Goal: Task Accomplishment & Management: Manage account settings

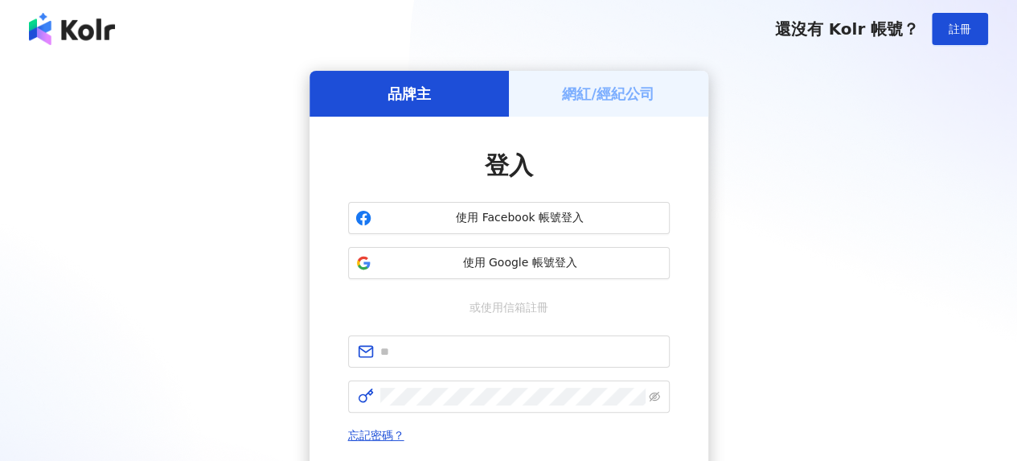
click at [594, 97] on h5 "網紅/經紀公司" at bounding box center [608, 94] width 92 height 20
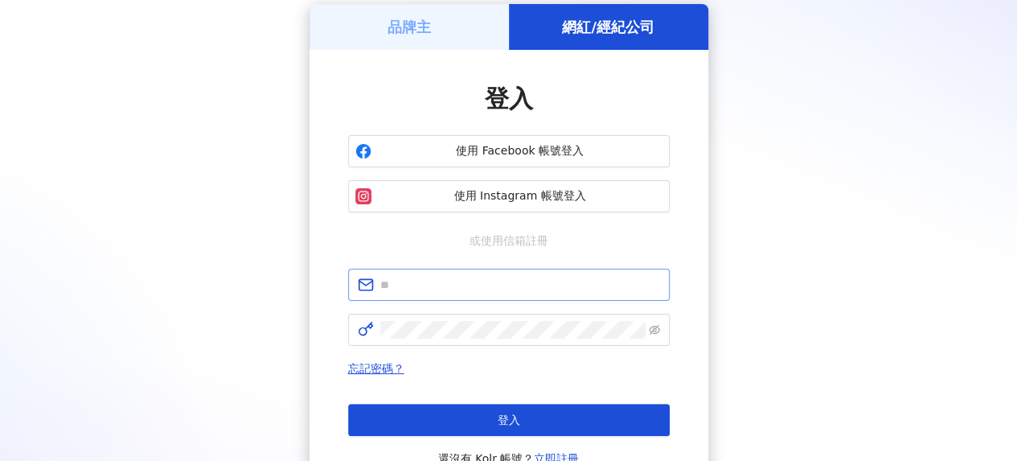
scroll to position [161, 0]
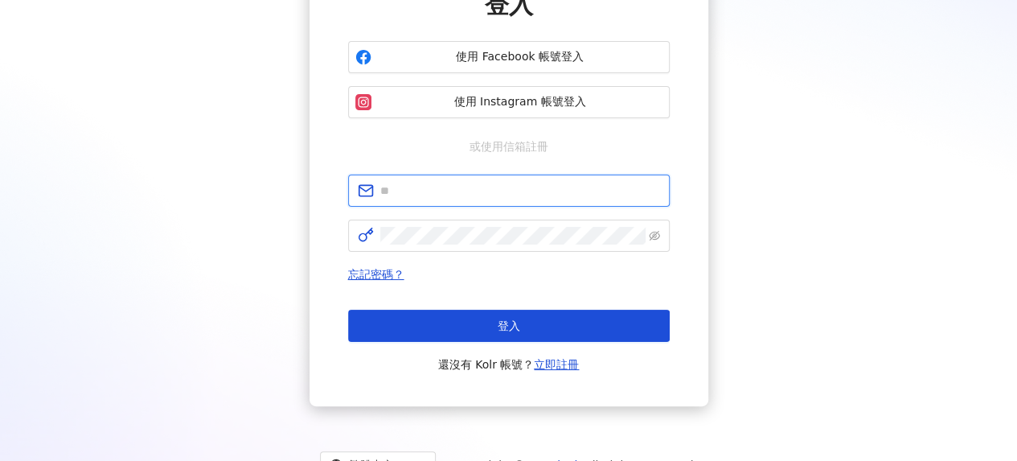
click at [491, 192] on input "text" at bounding box center [520, 191] width 280 height 18
type input "**********"
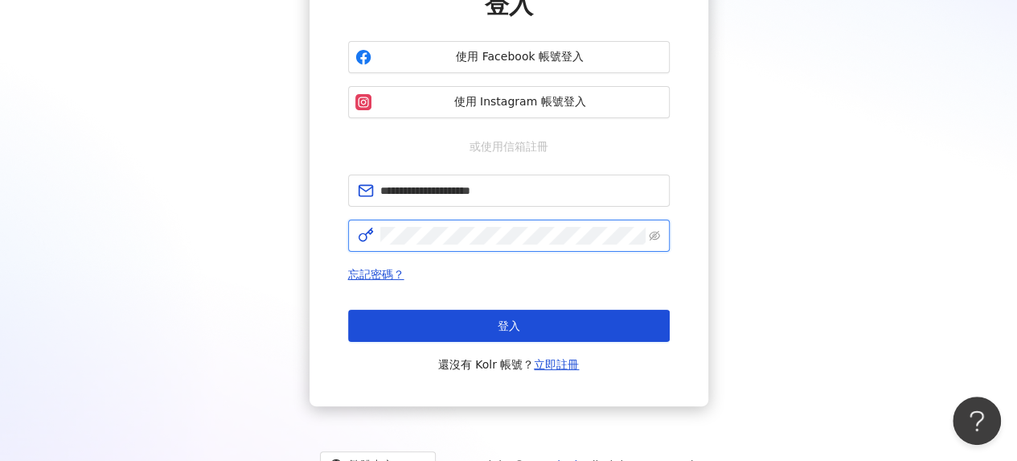
click button "登入" at bounding box center [509, 326] width 322 height 32
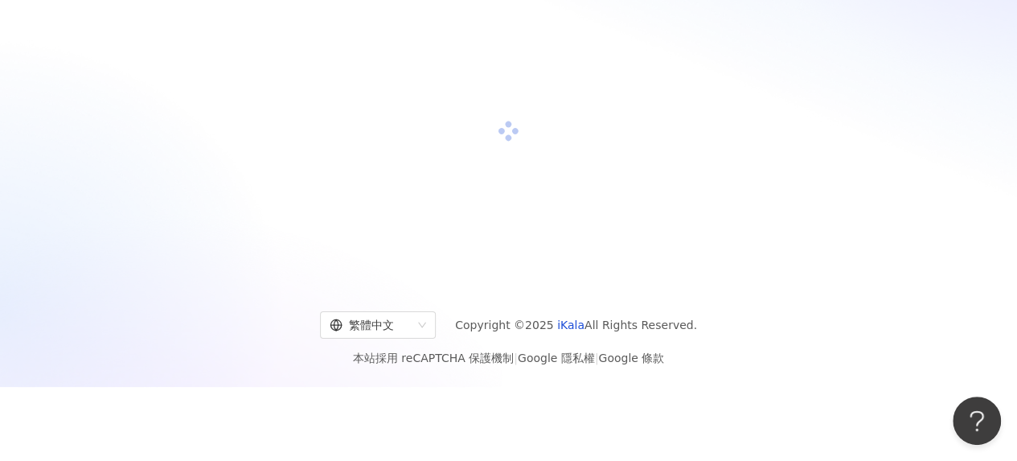
scroll to position [161, 0]
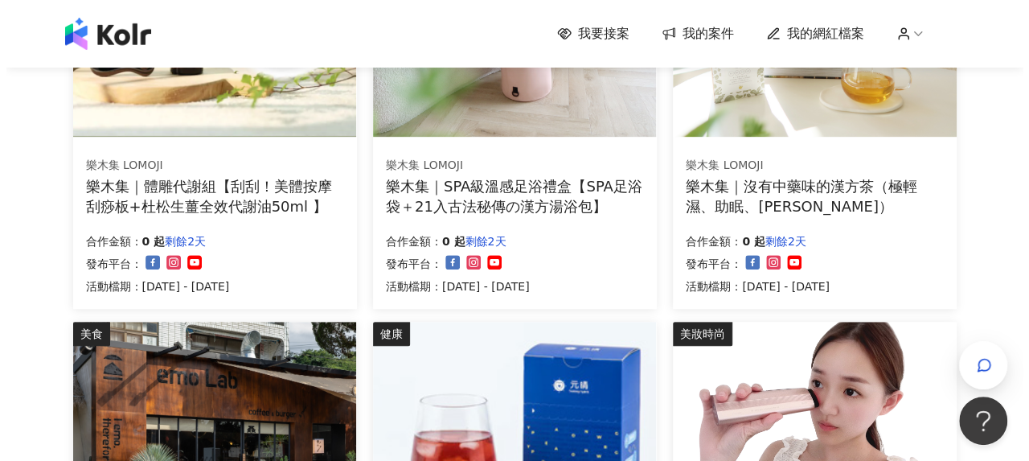
scroll to position [563, 0]
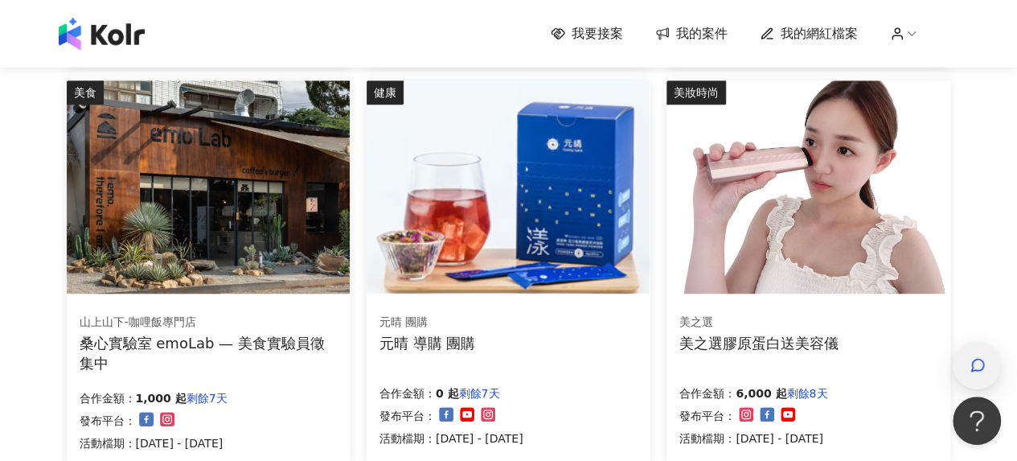
click at [972, 363] on icon "button" at bounding box center [978, 365] width 12 height 12
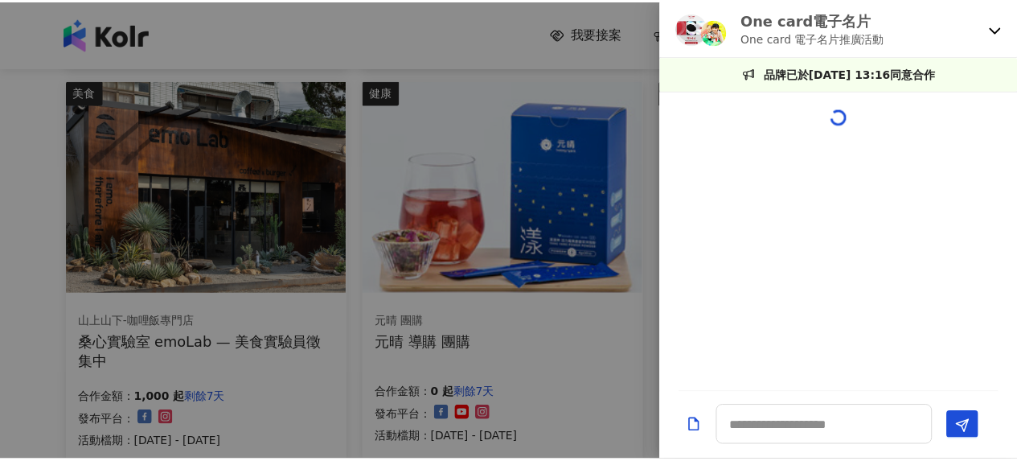
scroll to position [1696, 0]
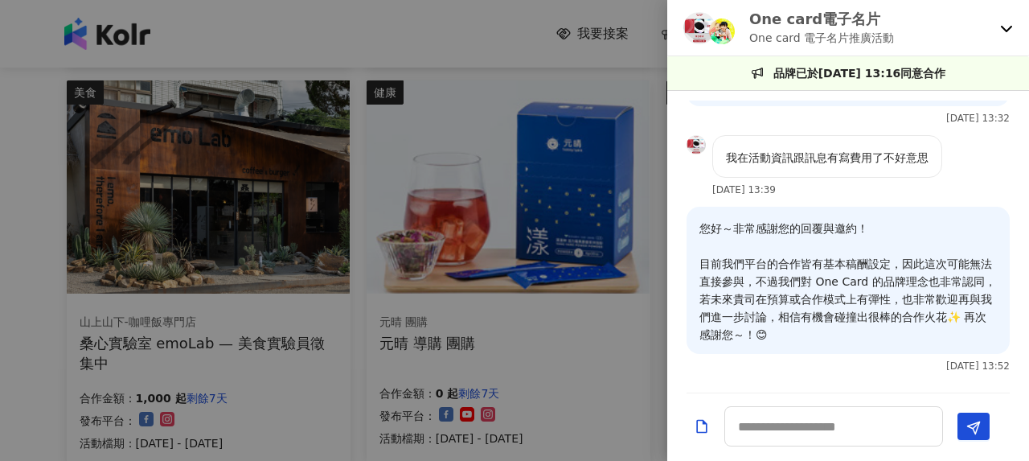
click at [1002, 27] on icon at bounding box center [1006, 29] width 11 height 6
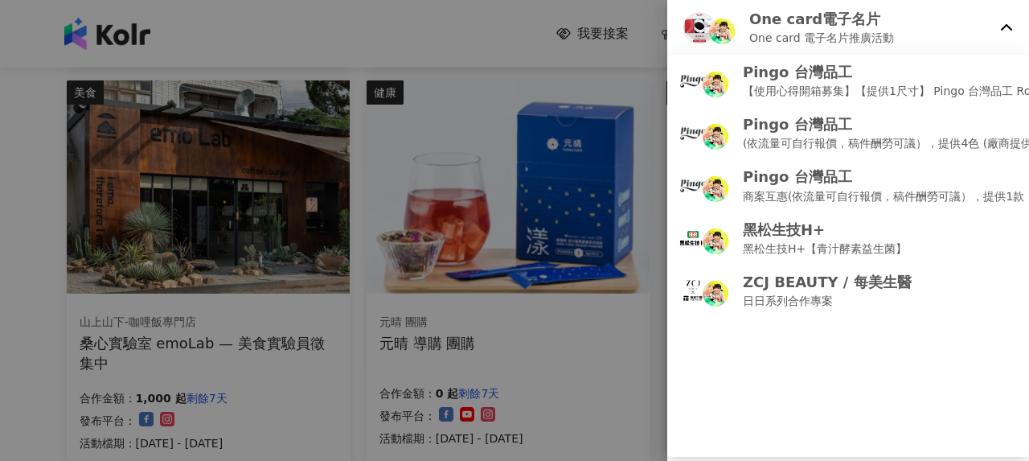
click at [338, 344] on div at bounding box center [514, 230] width 1029 height 461
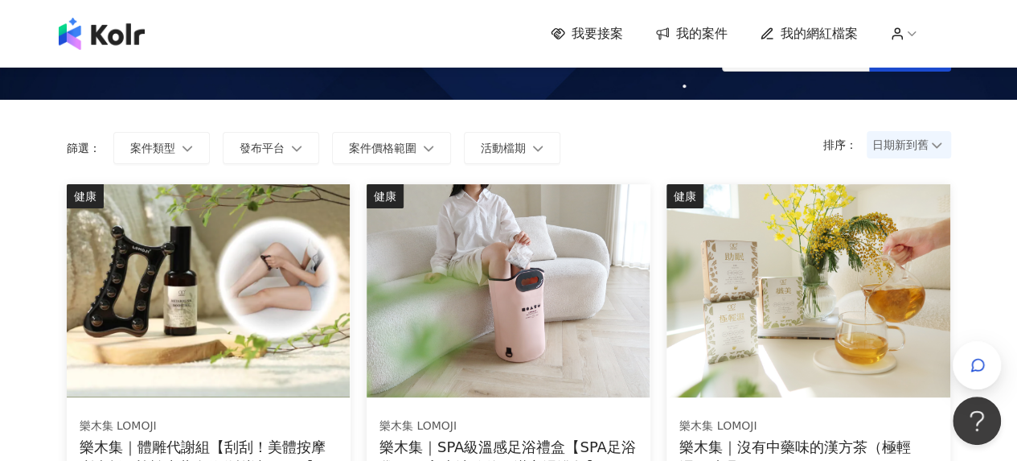
scroll to position [0, 0]
